Goal: Information Seeking & Learning: Learn about a topic

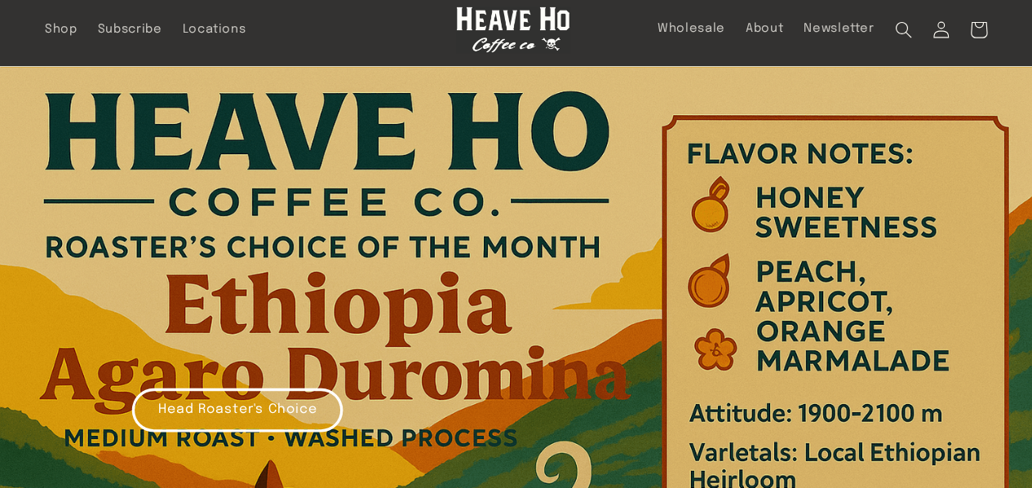
scroll to position [31, 0]
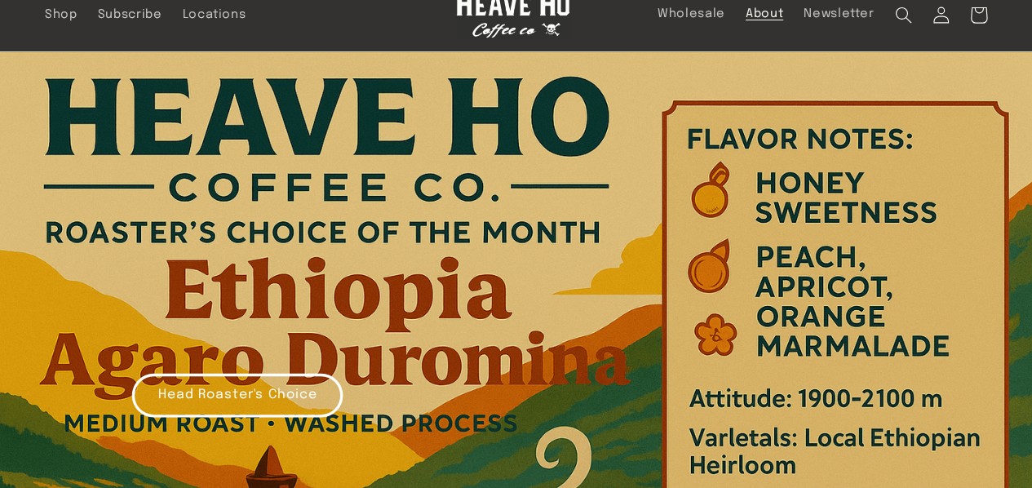
click at [770, 7] on span "About" at bounding box center [765, 15] width 38 height 16
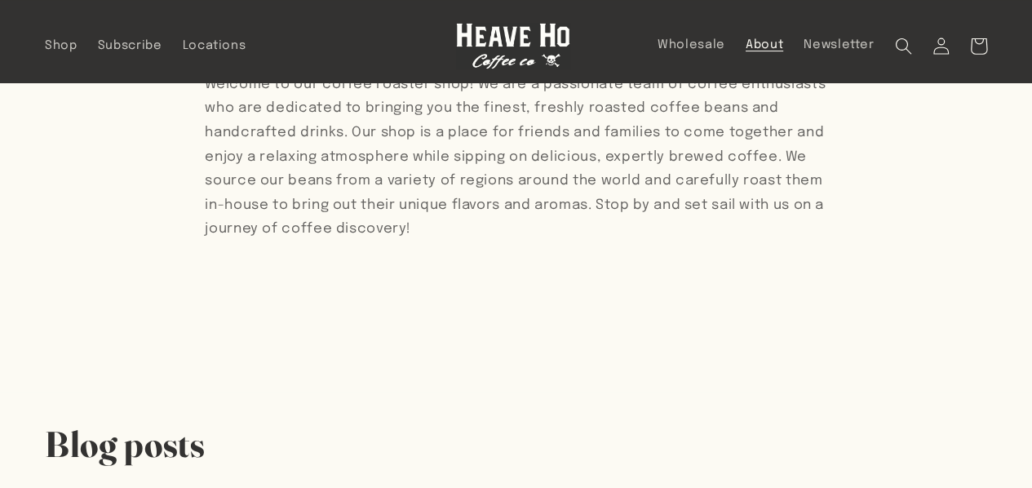
scroll to position [163, 0]
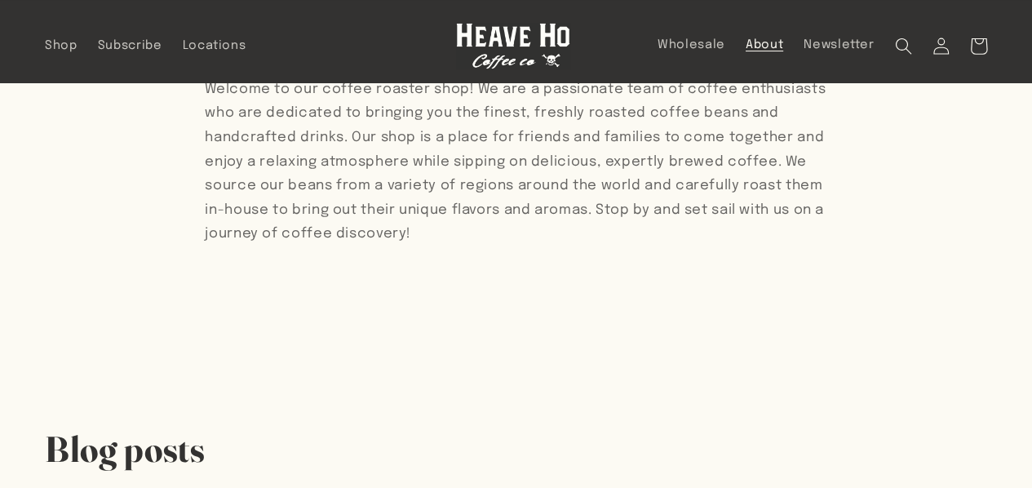
click at [269, 185] on p "Welcome to our coffee roaster shop! We are a passionate team of coffee enthusia…" at bounding box center [516, 162] width 622 height 169
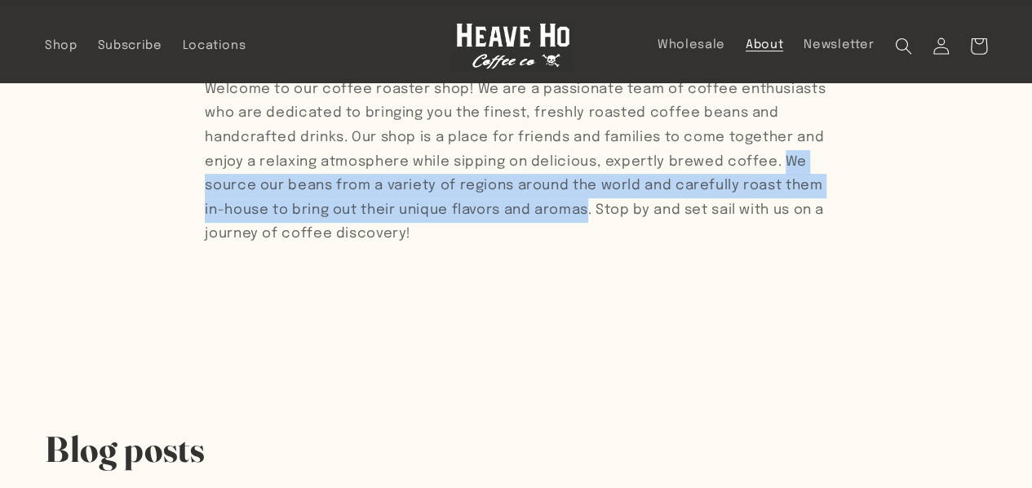
drag, startPoint x: 261, startPoint y: 185, endPoint x: 674, endPoint y: 213, distance: 413.7
click at [674, 213] on p "Welcome to our coffee roaster shop! We are a passionate team of coffee enthusia…" at bounding box center [516, 162] width 622 height 169
copy p "We source our beans from a variety of regions around the world and carefully ro…"
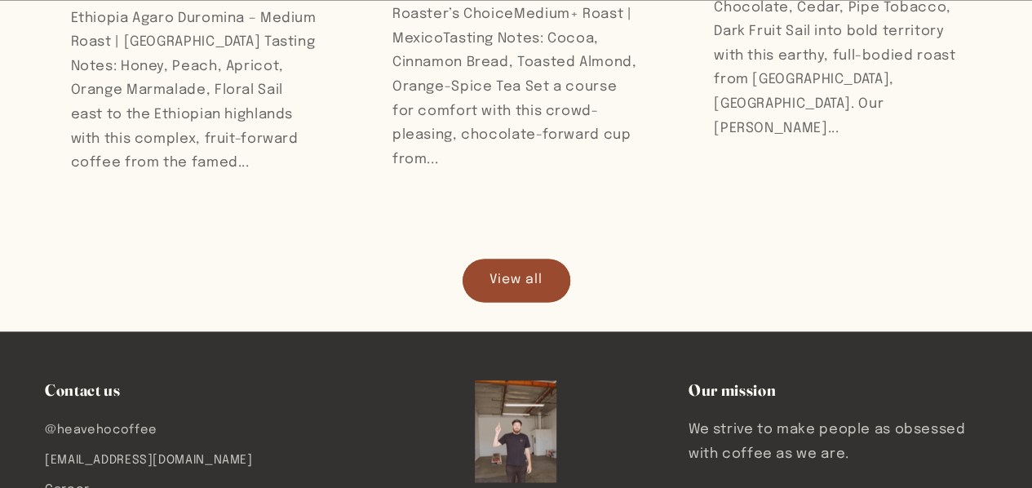
scroll to position [1241, 0]
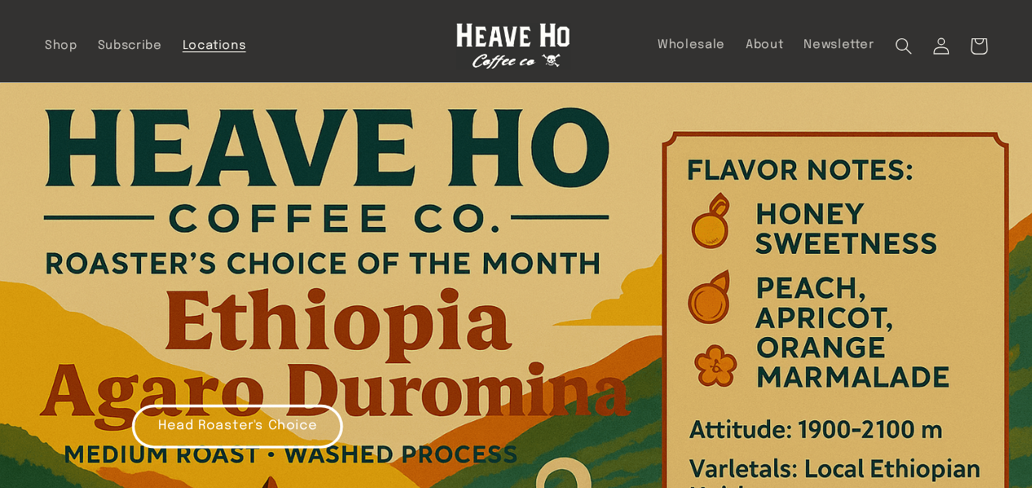
click at [201, 50] on span "Locations" at bounding box center [215, 46] width 64 height 16
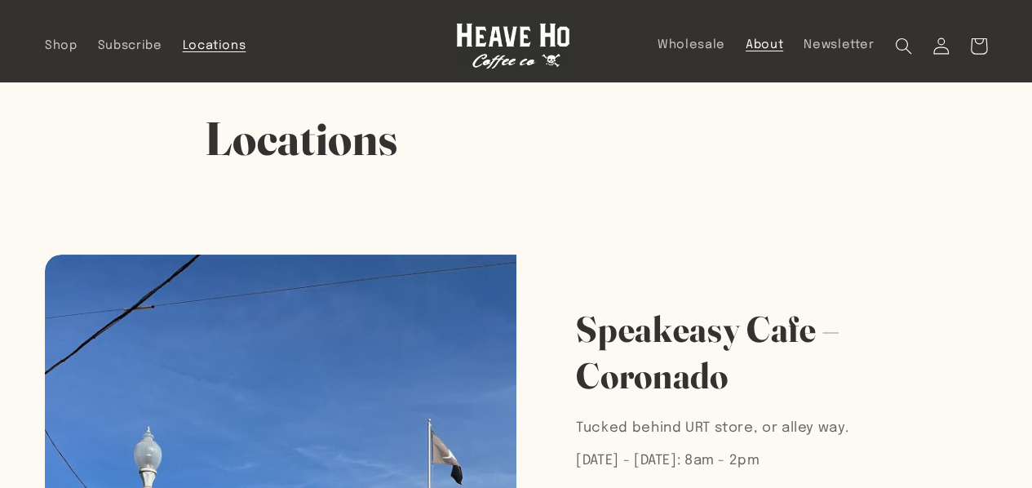
click at [766, 51] on span "About" at bounding box center [765, 46] width 38 height 16
